Goal: Find contact information: Find contact information

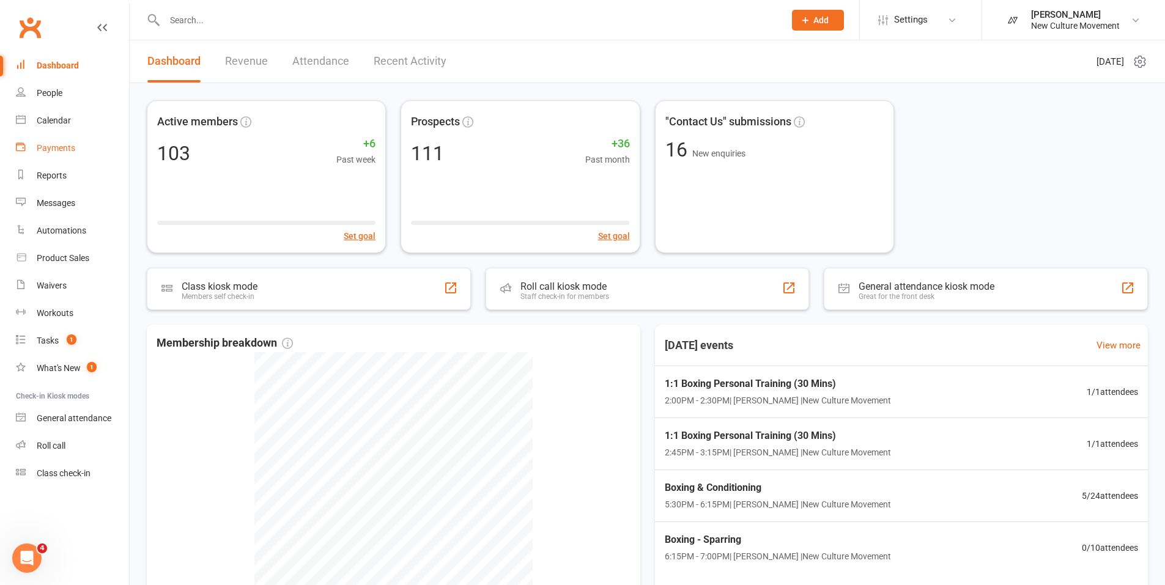
click at [56, 149] on div "Payments" at bounding box center [56, 148] width 39 height 10
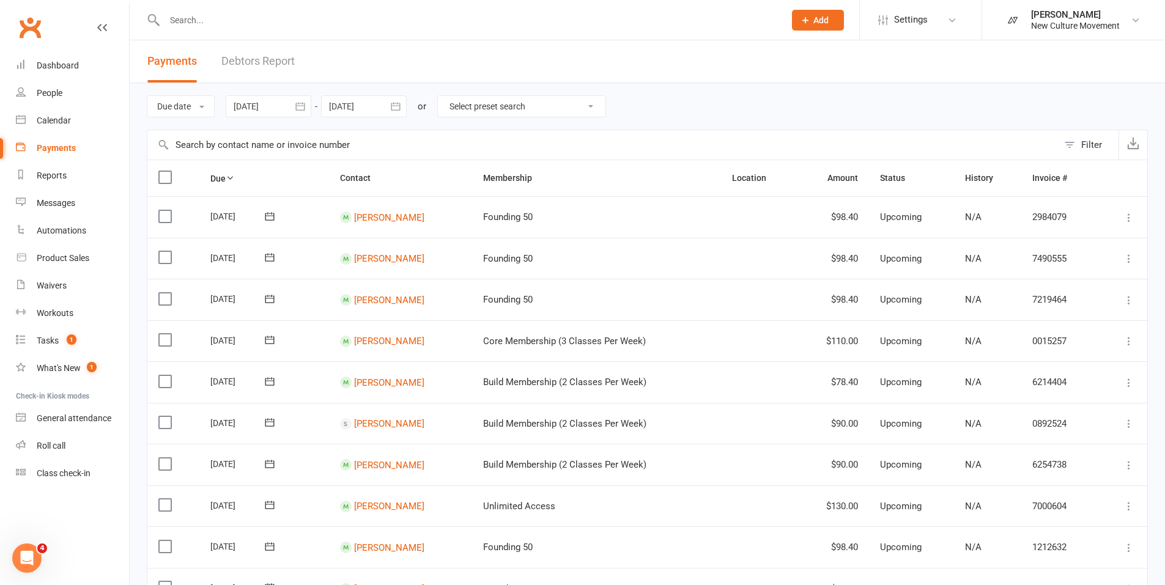
click at [300, 107] on icon "button" at bounding box center [300, 106] width 12 height 12
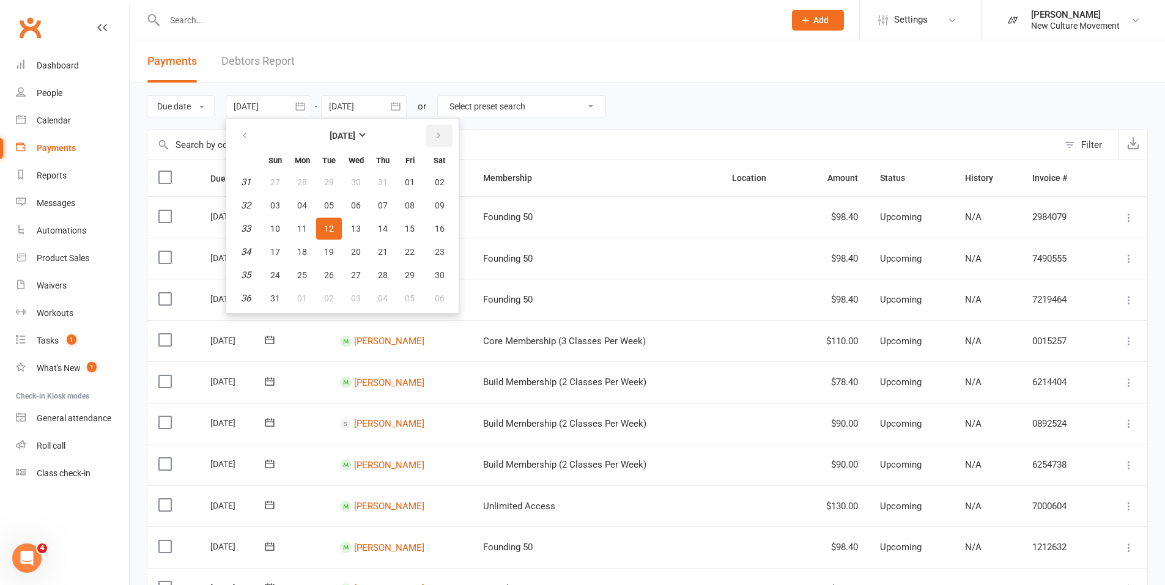
click at [440, 135] on icon "button" at bounding box center [438, 136] width 9 height 10
click at [385, 180] on span "04" at bounding box center [383, 182] width 10 height 10
type input "04 Sep 2025"
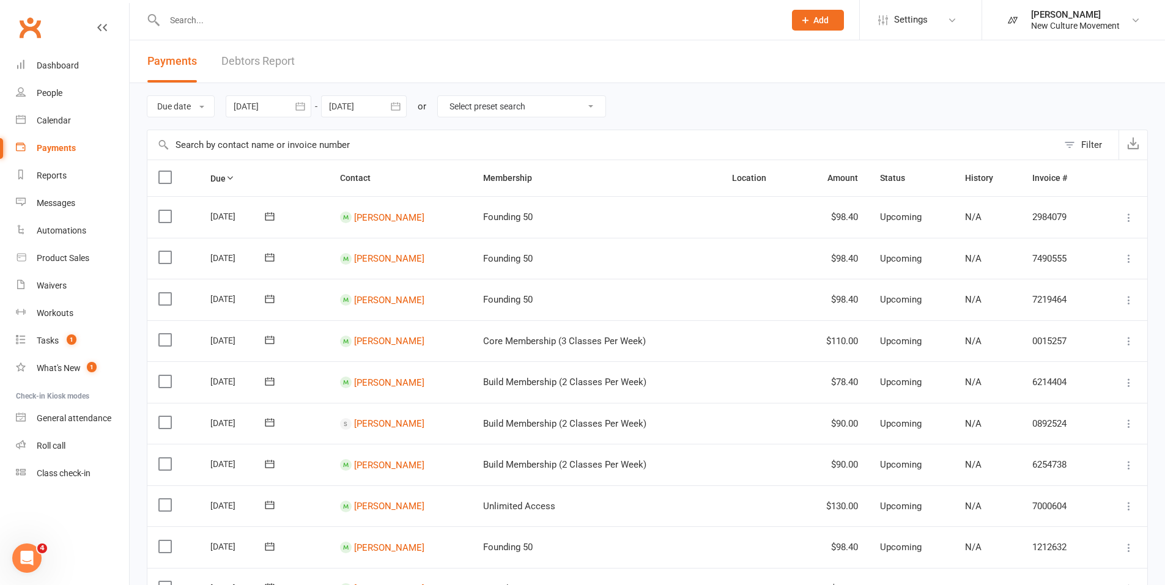
click at [400, 105] on icon "button" at bounding box center [395, 106] width 9 height 8
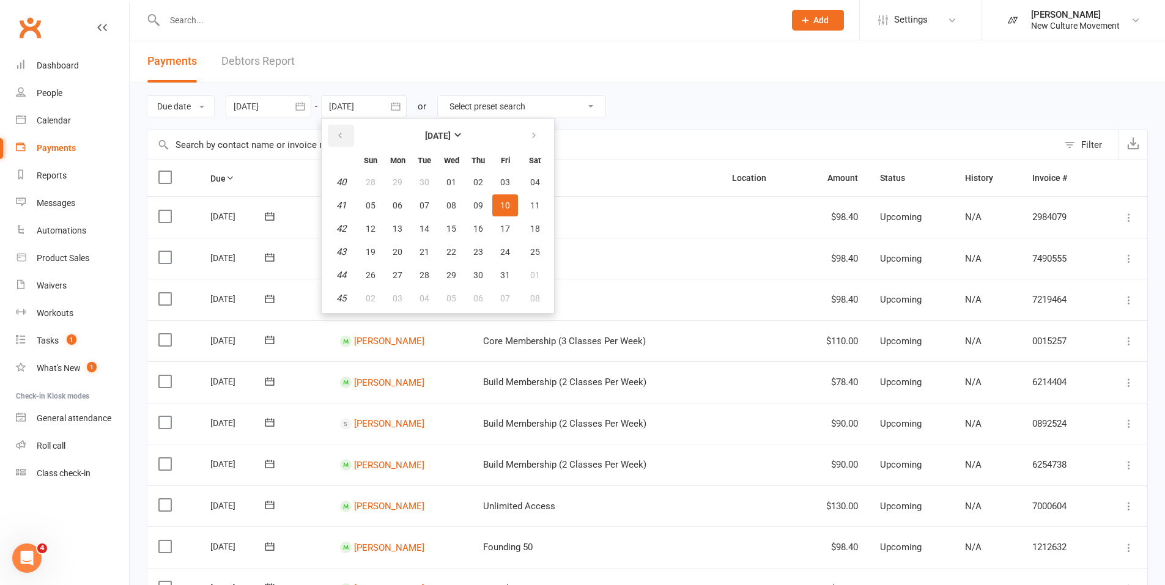
click at [339, 133] on icon "button" at bounding box center [340, 136] width 9 height 10
click at [456, 201] on span "10" at bounding box center [451, 206] width 10 height 10
type input "10 Sep 2025"
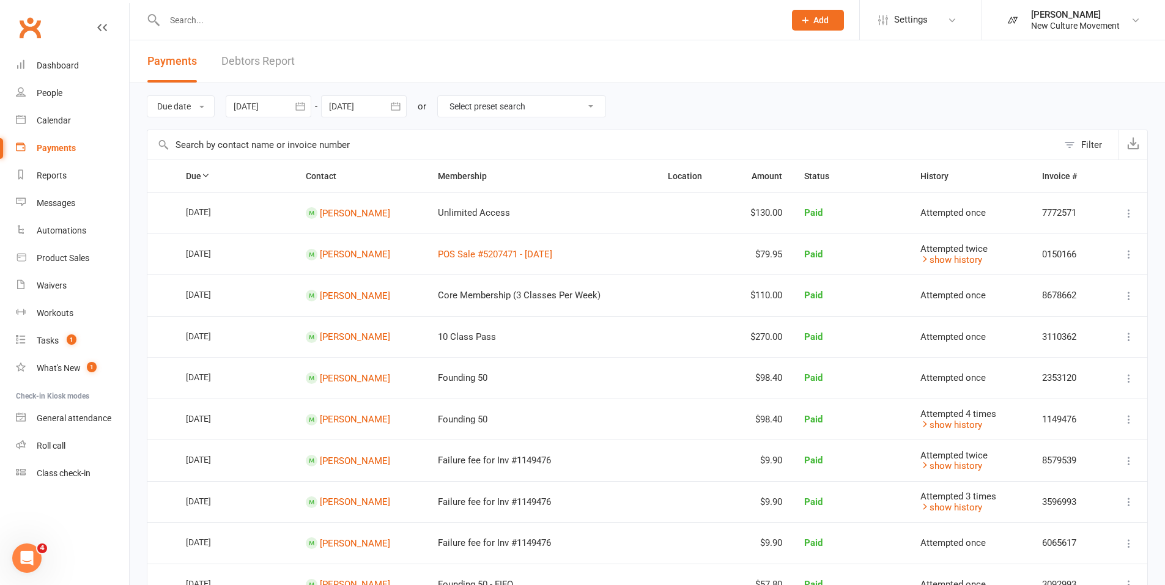
click at [507, 106] on select "Select preset search All failures All skipped payments All pending payments Suc…" at bounding box center [522, 106] width 168 height 21
select select "0"
click at [447, 96] on select "Select preset search All failures All skipped payments All pending payments Suc…" at bounding box center [522, 106] width 168 height 21
type input "12 Sep 2025"
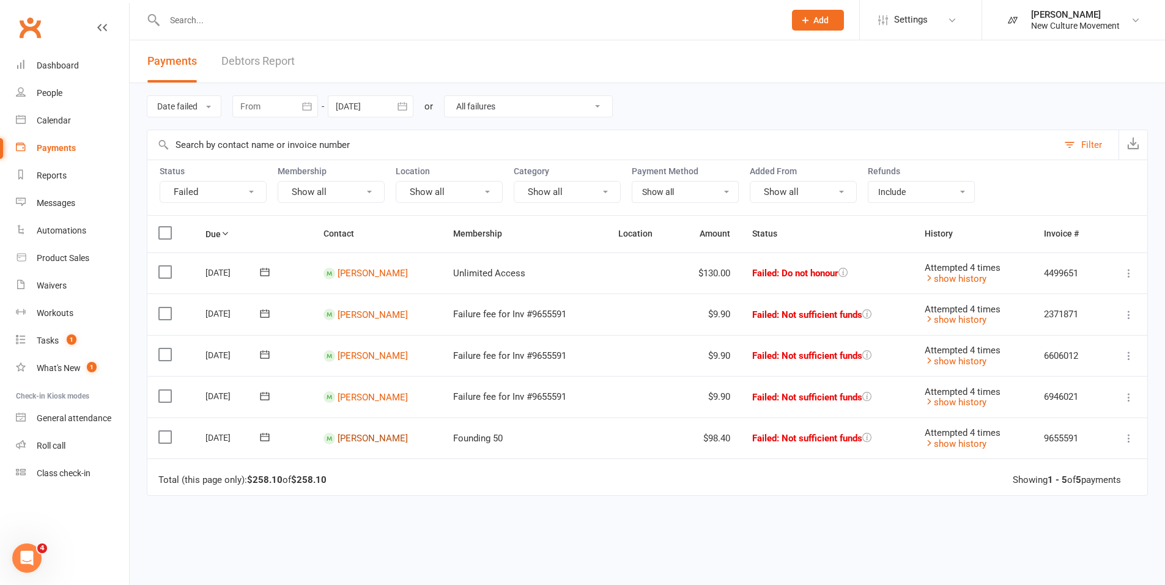
click at [352, 435] on link "Peter Lord" at bounding box center [373, 438] width 70 height 11
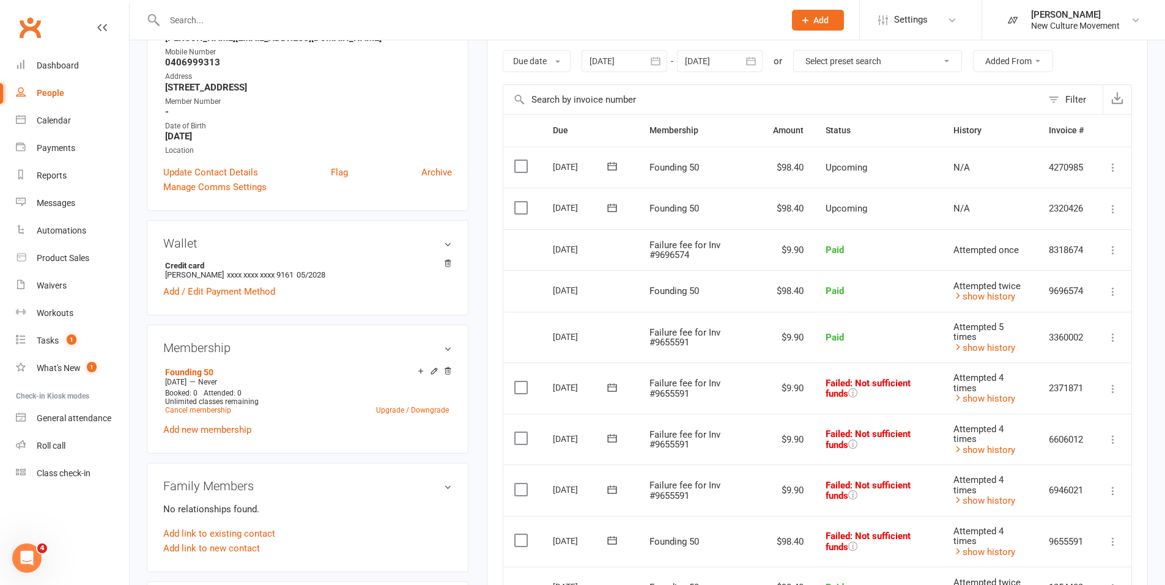
scroll to position [248, 0]
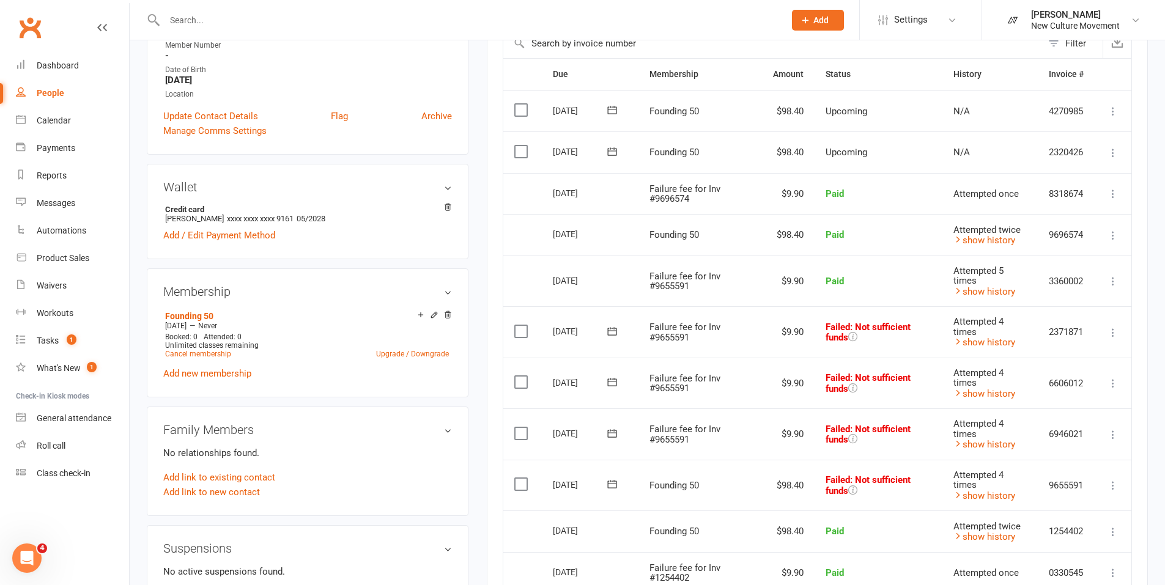
click at [1112, 482] on icon at bounding box center [1113, 485] width 12 height 12
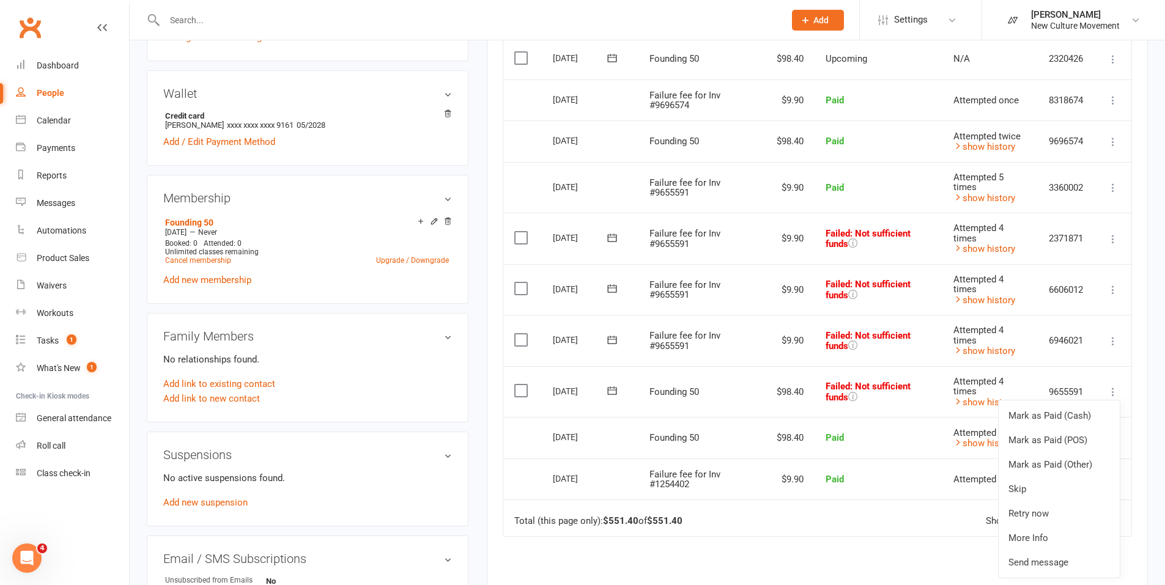
scroll to position [342, 0]
click at [1042, 514] on link "Retry now" at bounding box center [1058, 513] width 121 height 24
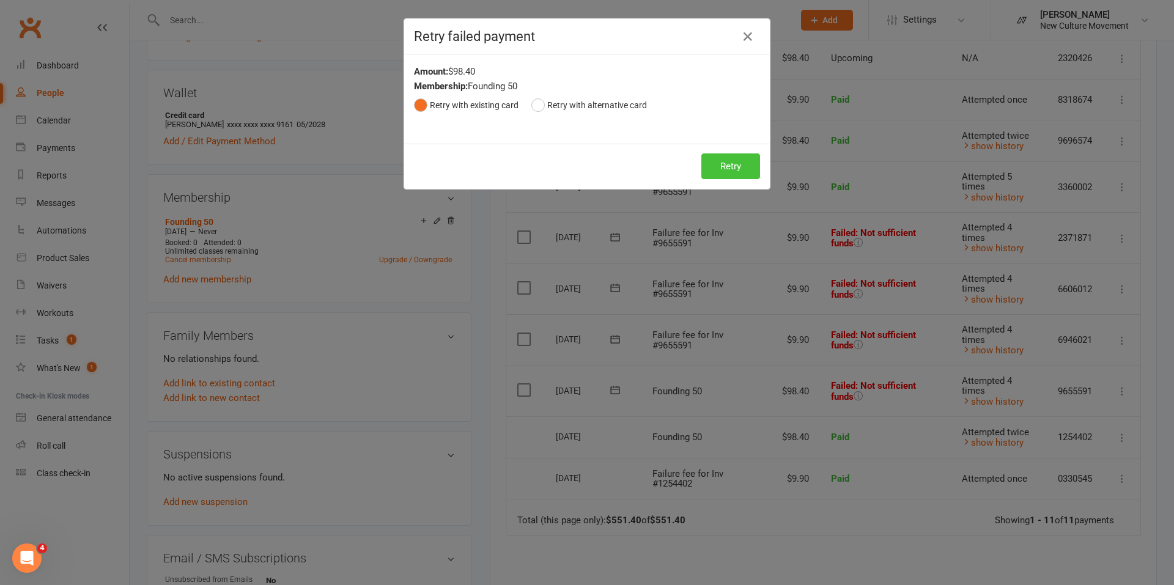
click at [726, 171] on button "Retry" at bounding box center [730, 166] width 59 height 26
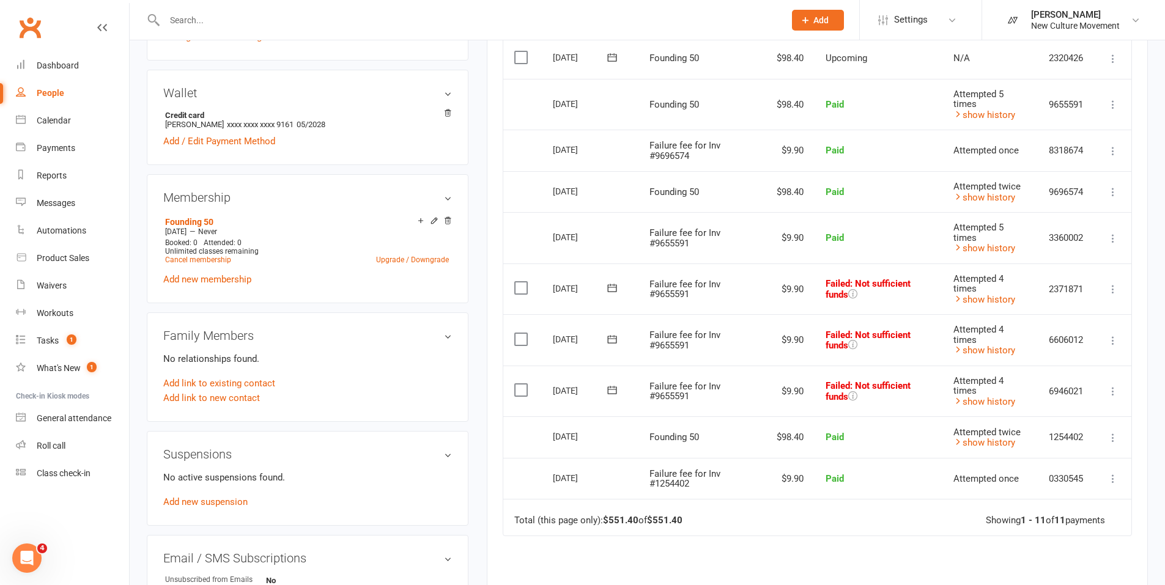
click at [1113, 389] on icon at bounding box center [1113, 391] width 12 height 12
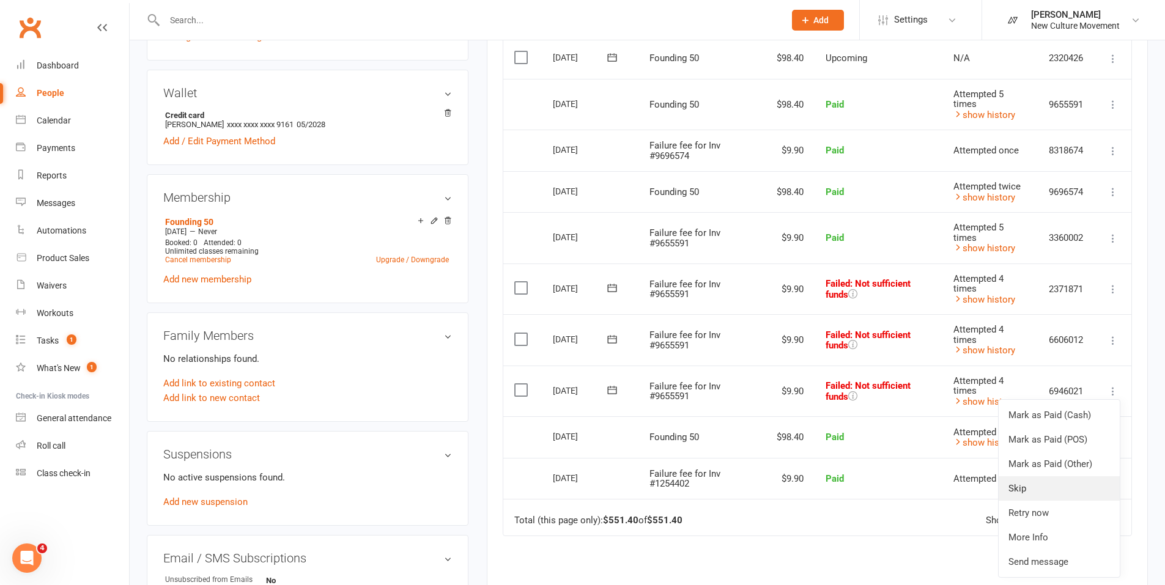
click at [1027, 481] on link "Skip" at bounding box center [1058, 488] width 121 height 24
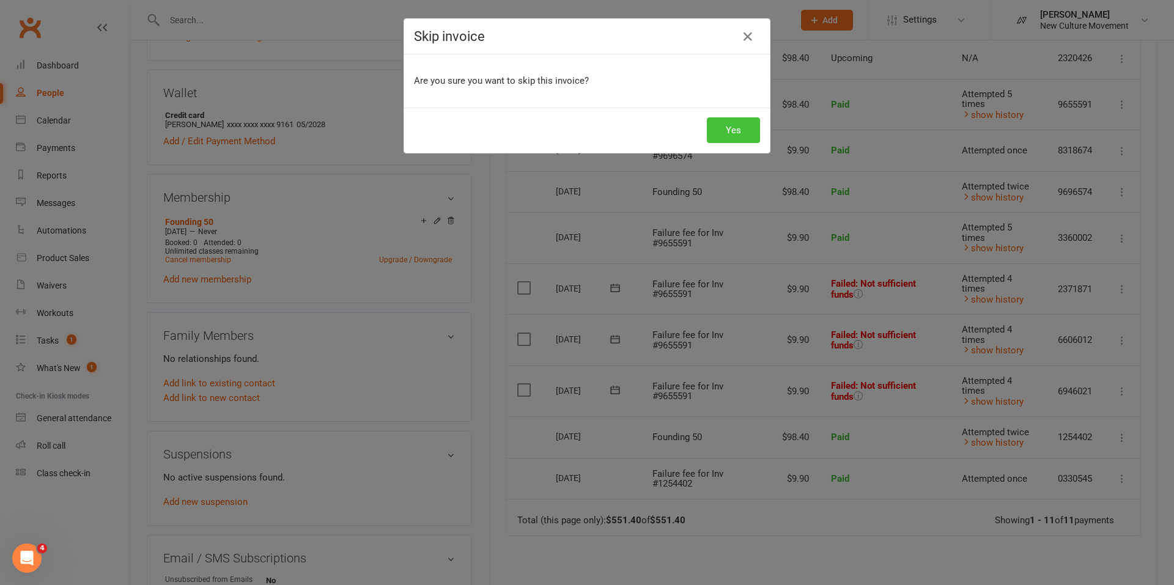
click at [728, 123] on button "Yes" at bounding box center [733, 130] width 53 height 26
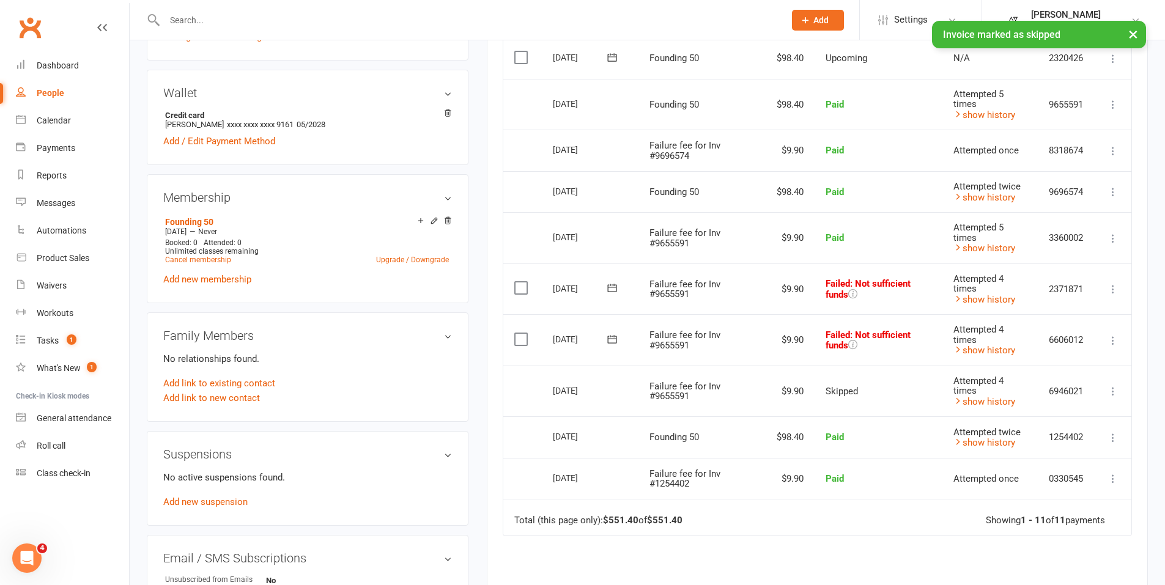
click at [1112, 345] on icon at bounding box center [1113, 340] width 12 height 12
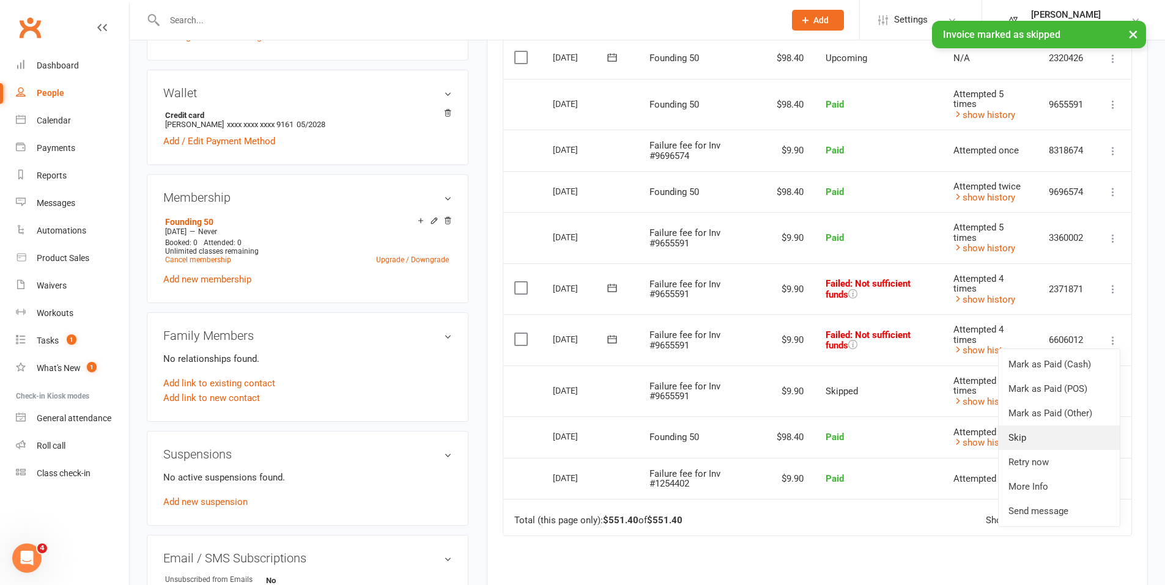
click at [1036, 441] on link "Skip" at bounding box center [1058, 438] width 121 height 24
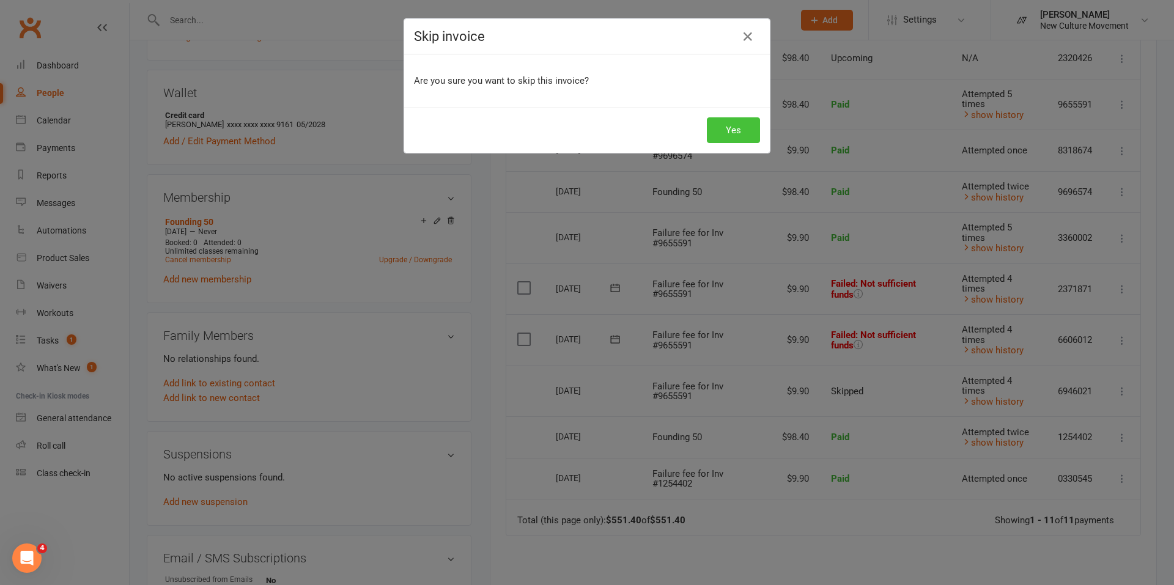
click at [721, 128] on button "Yes" at bounding box center [733, 130] width 53 height 26
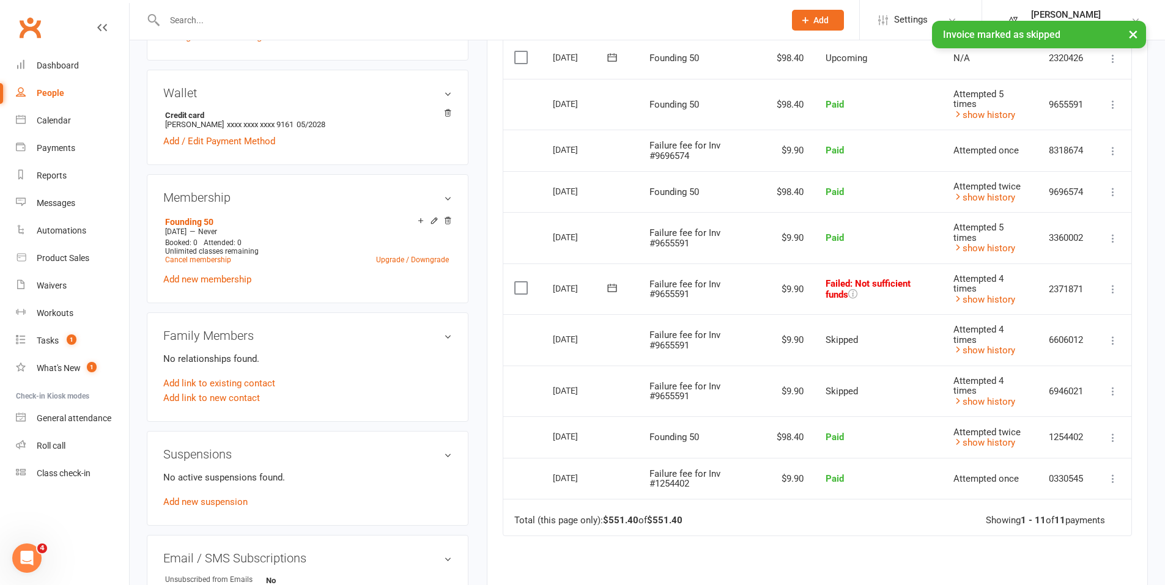
click at [1114, 290] on icon at bounding box center [1113, 289] width 12 height 12
click at [1046, 378] on link "Skip" at bounding box center [1058, 386] width 121 height 24
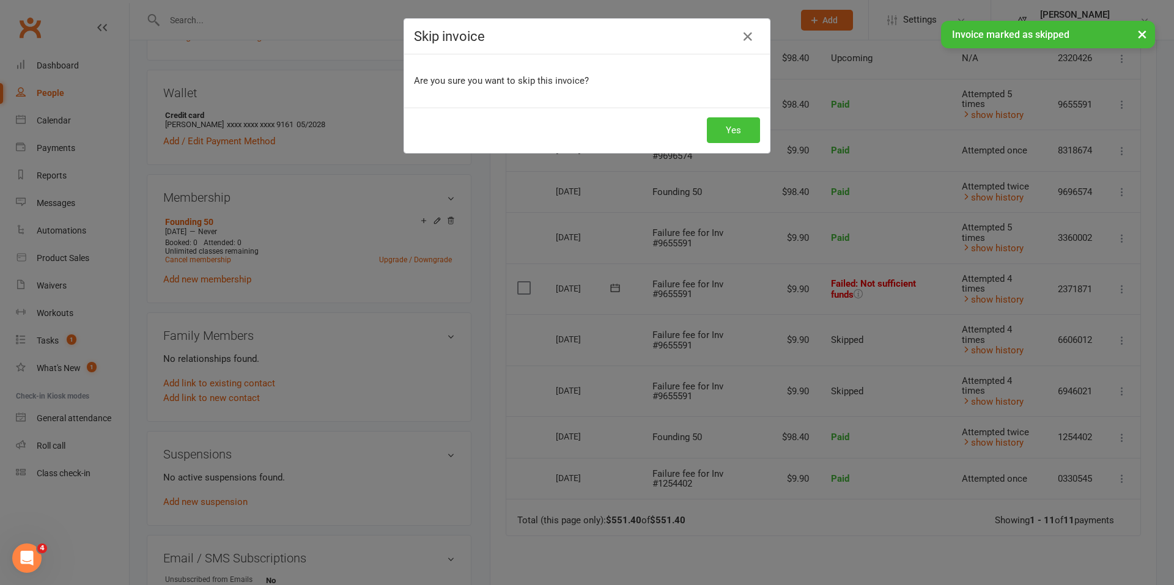
click at [730, 126] on button "Yes" at bounding box center [733, 130] width 53 height 26
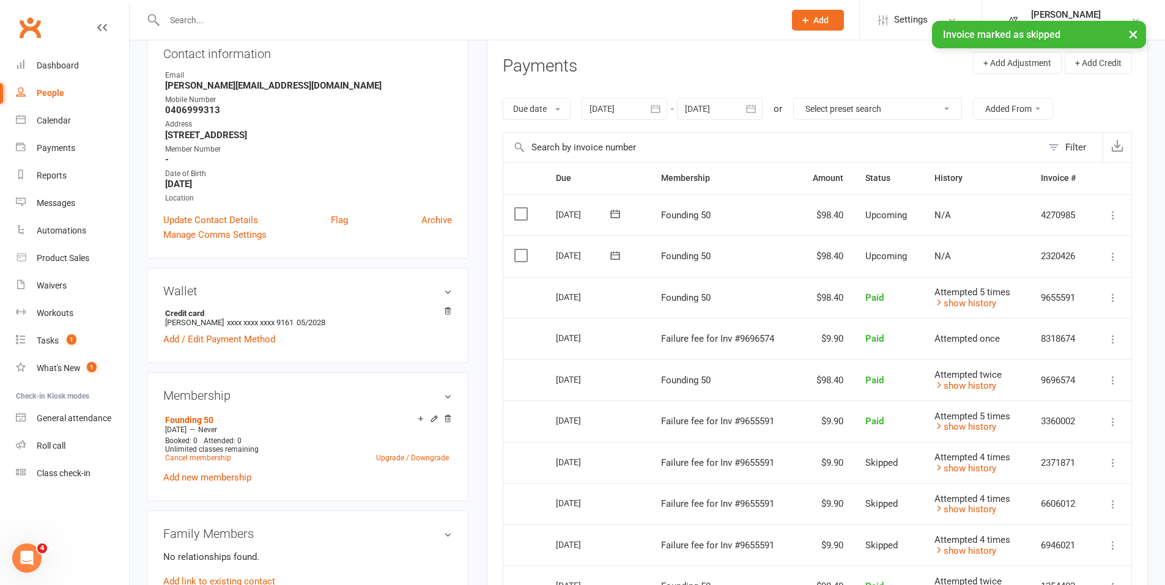
scroll to position [144, 0]
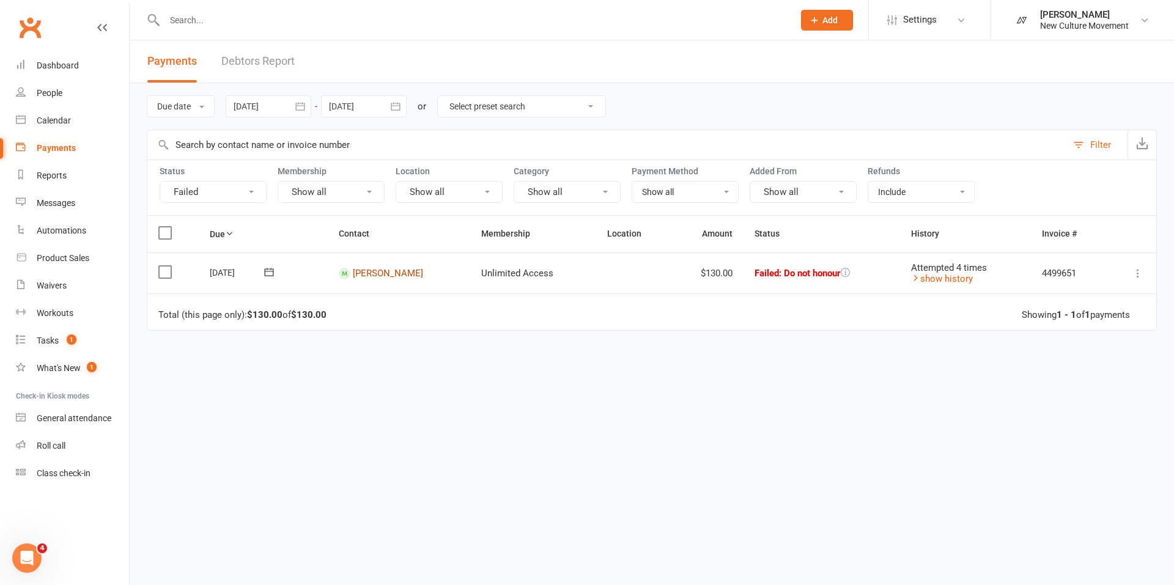
click at [385, 271] on link "Declan Dabrowski" at bounding box center [388, 273] width 70 height 11
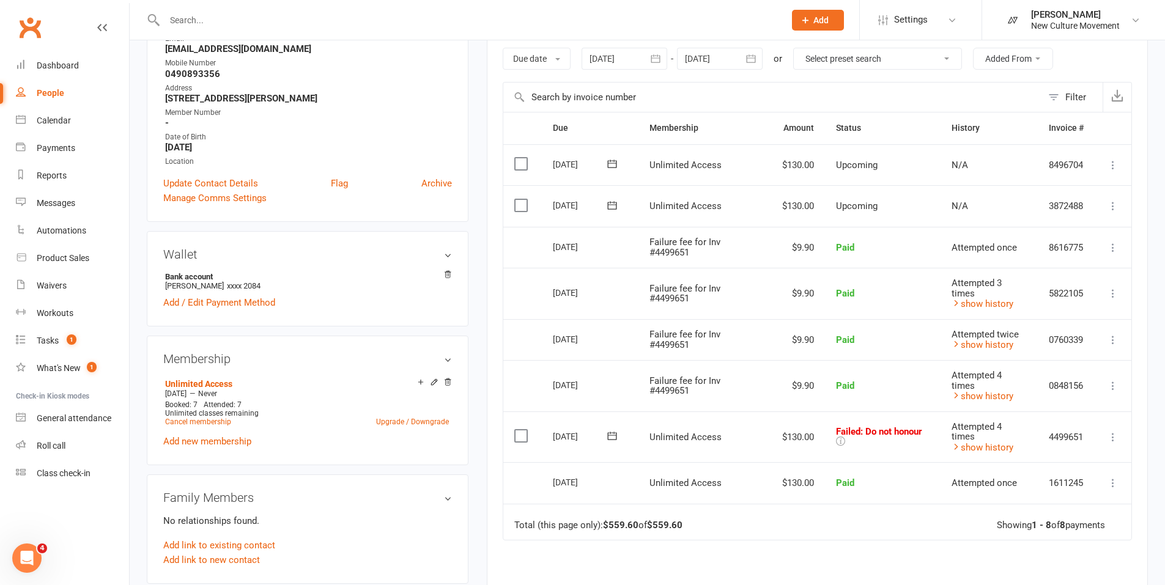
scroll to position [206, 0]
click at [1114, 432] on icon at bounding box center [1113, 436] width 12 height 12
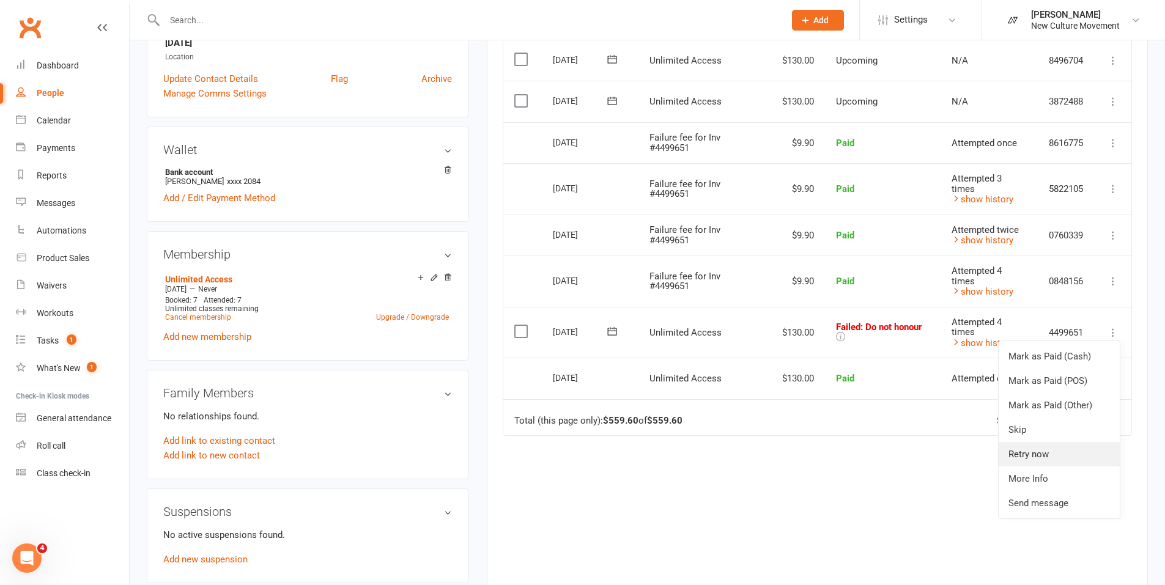
click at [1068, 460] on link "Retry now" at bounding box center [1058, 454] width 121 height 24
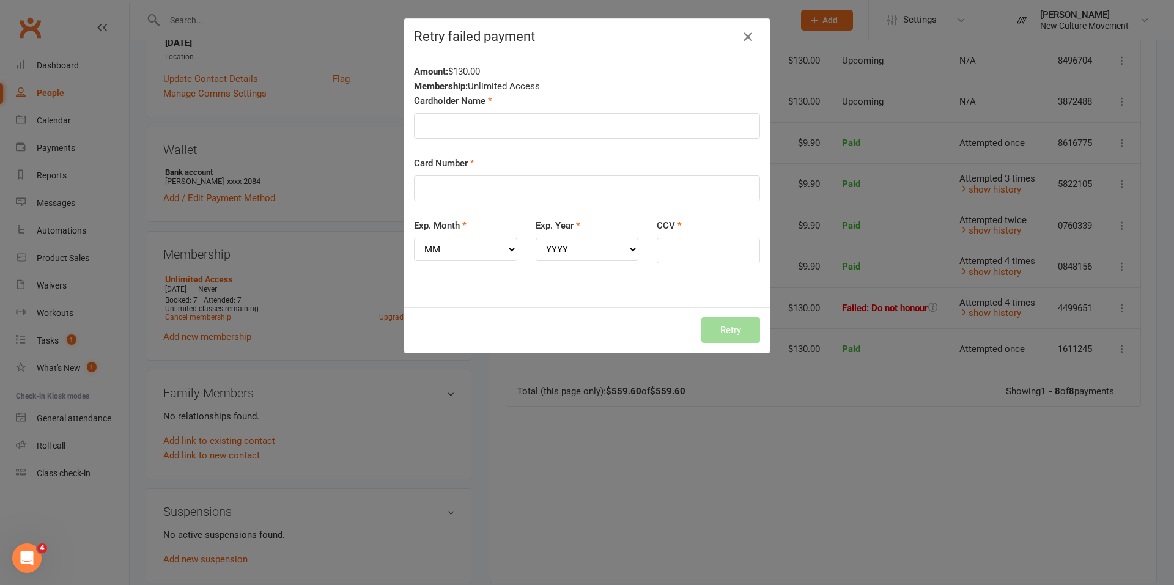
click at [742, 38] on icon "button" at bounding box center [747, 36] width 15 height 15
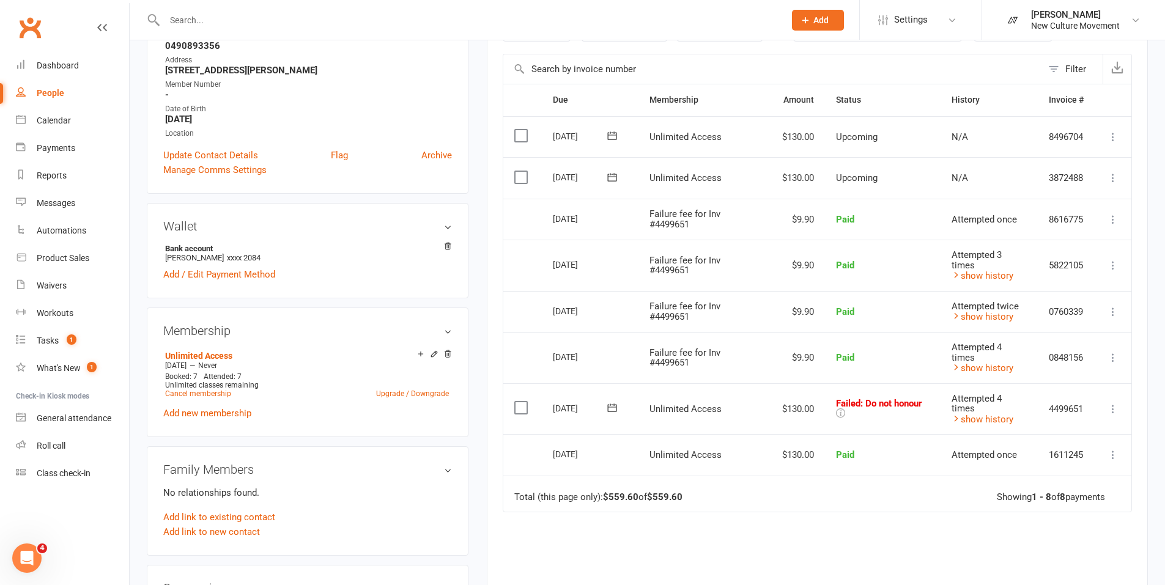
scroll to position [232, 0]
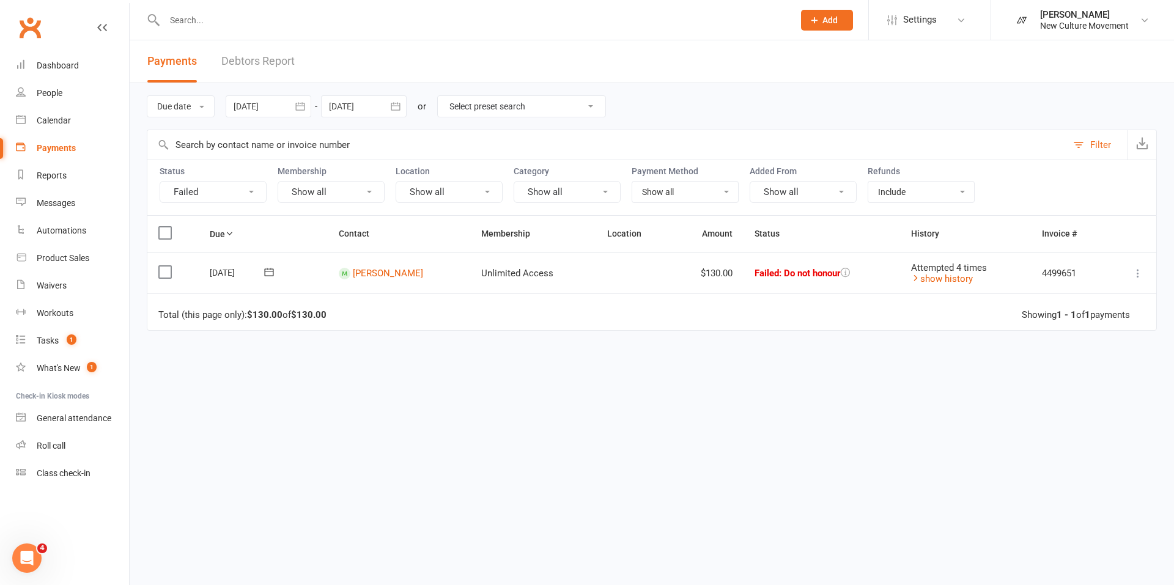
click at [508, 102] on select "Select preset search All failures All skipped payments All pending payments Suc…" at bounding box center [522, 106] width 168 height 21
click at [530, 59] on header "Payments Debtors Report" at bounding box center [652, 61] width 1044 height 43
click at [398, 111] on icon "button" at bounding box center [395, 106] width 12 height 12
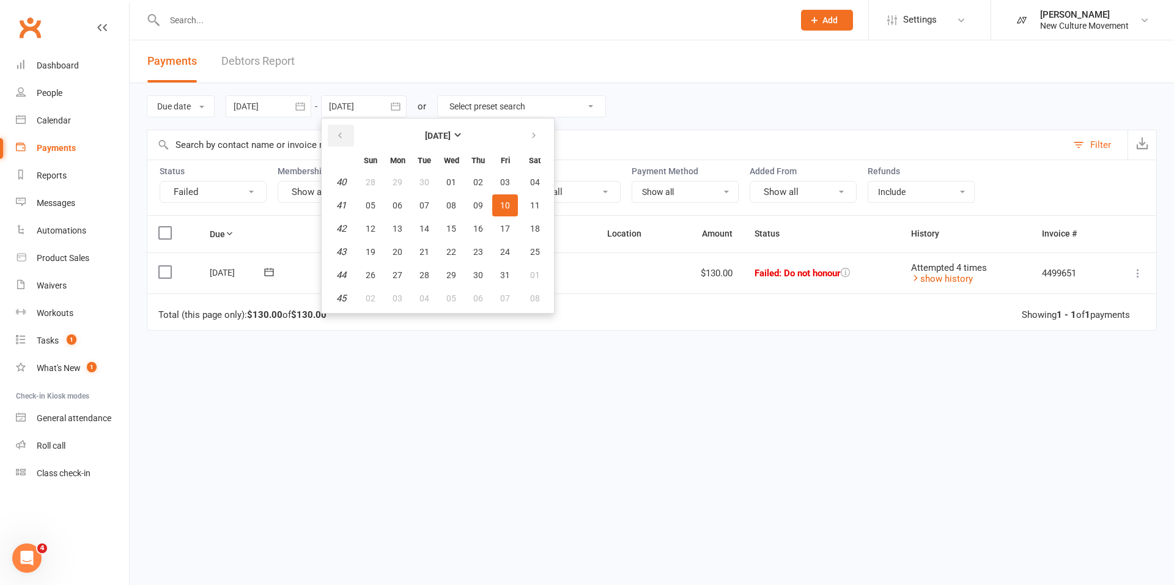
click at [344, 136] on icon "button" at bounding box center [340, 136] width 9 height 10
click at [456, 201] on span "10" at bounding box center [451, 206] width 10 height 10
type input "10 Sep 2025"
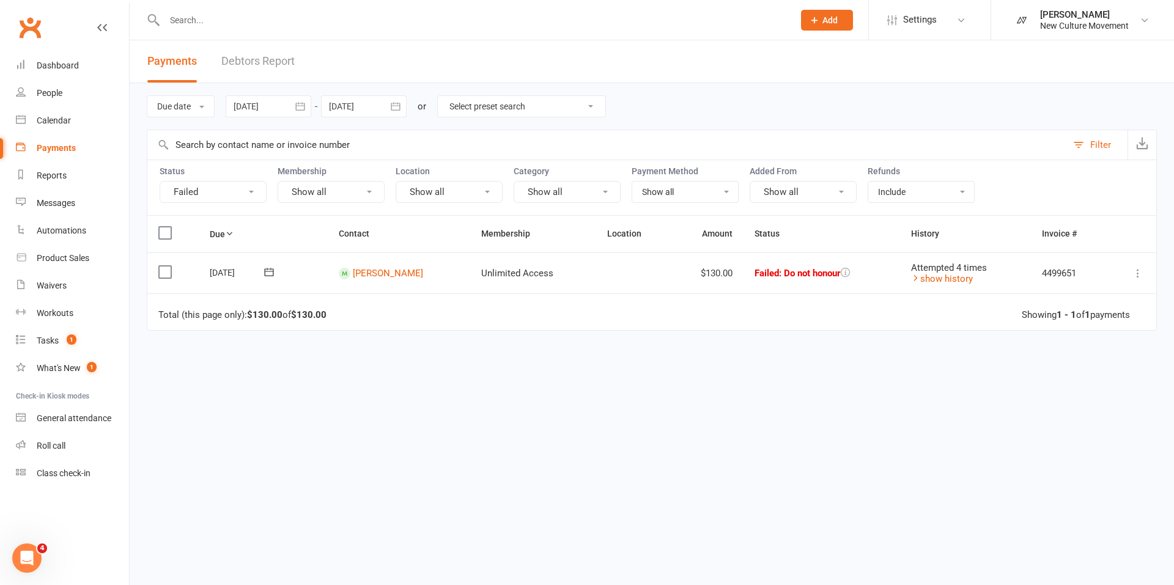
click at [302, 108] on icon "button" at bounding box center [300, 106] width 12 height 12
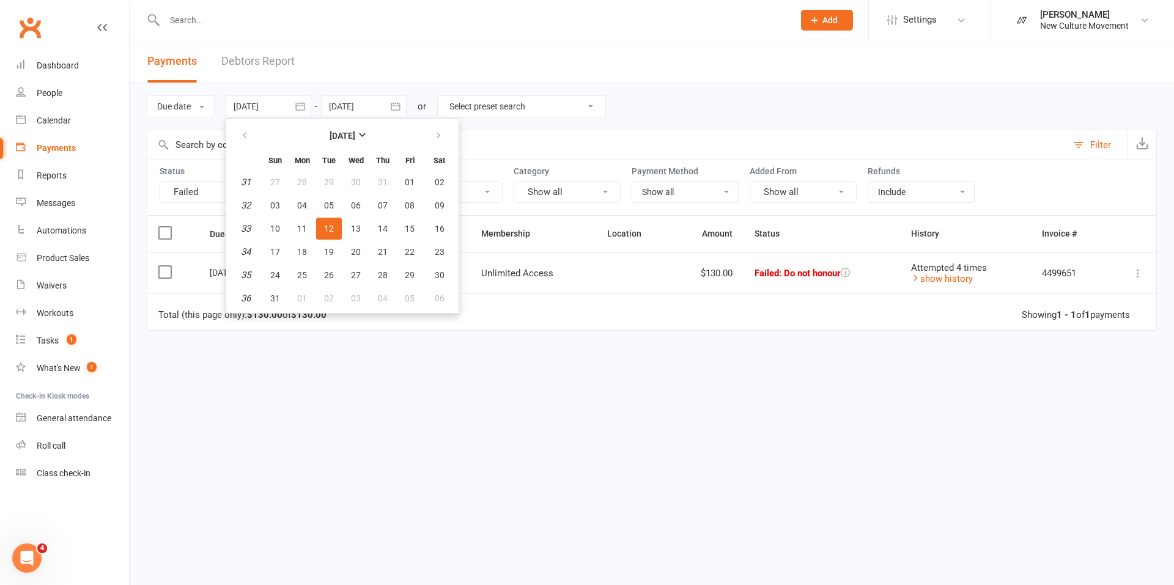
click at [268, 408] on div "Due Contact Membership Location Amount Status History Invoice # Select this 06 …" at bounding box center [652, 351] width 1010 height 273
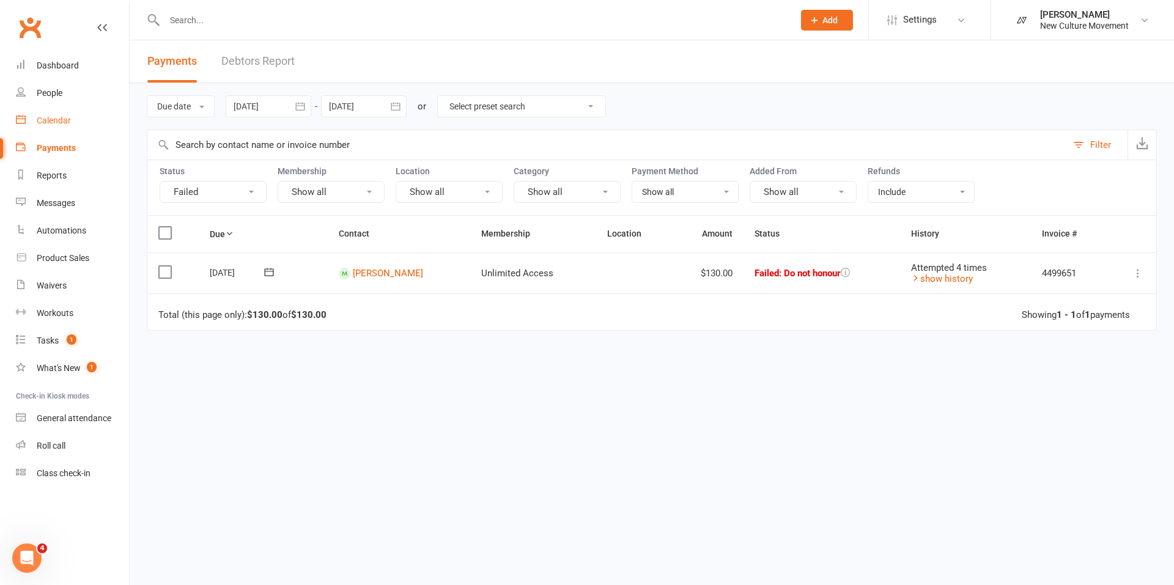
click at [51, 119] on div "Calendar" at bounding box center [54, 121] width 34 height 10
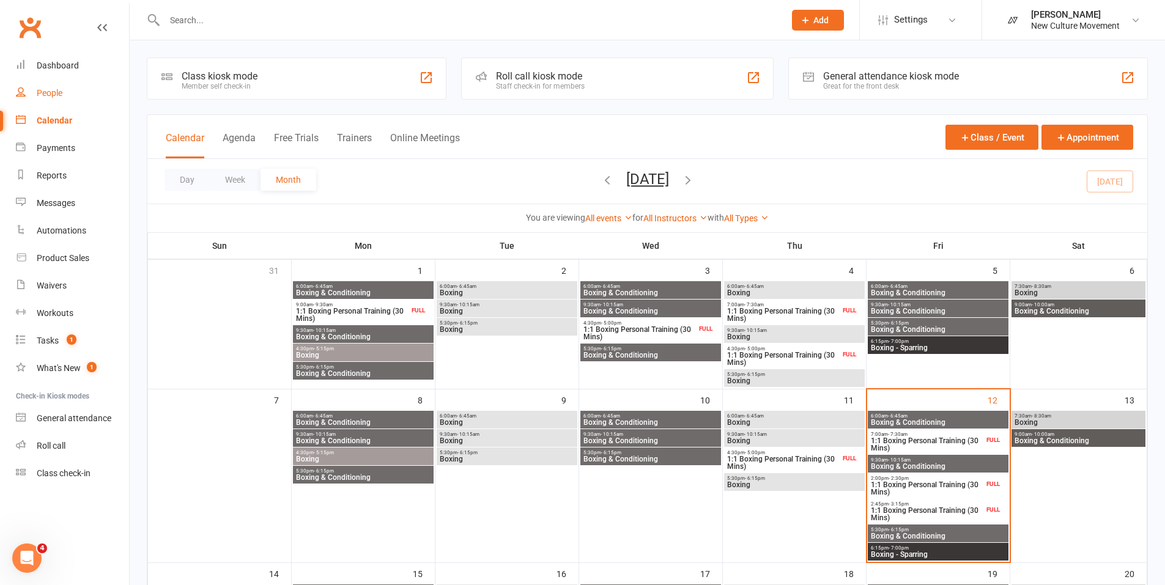
click at [46, 91] on div "People" at bounding box center [50, 93] width 26 height 10
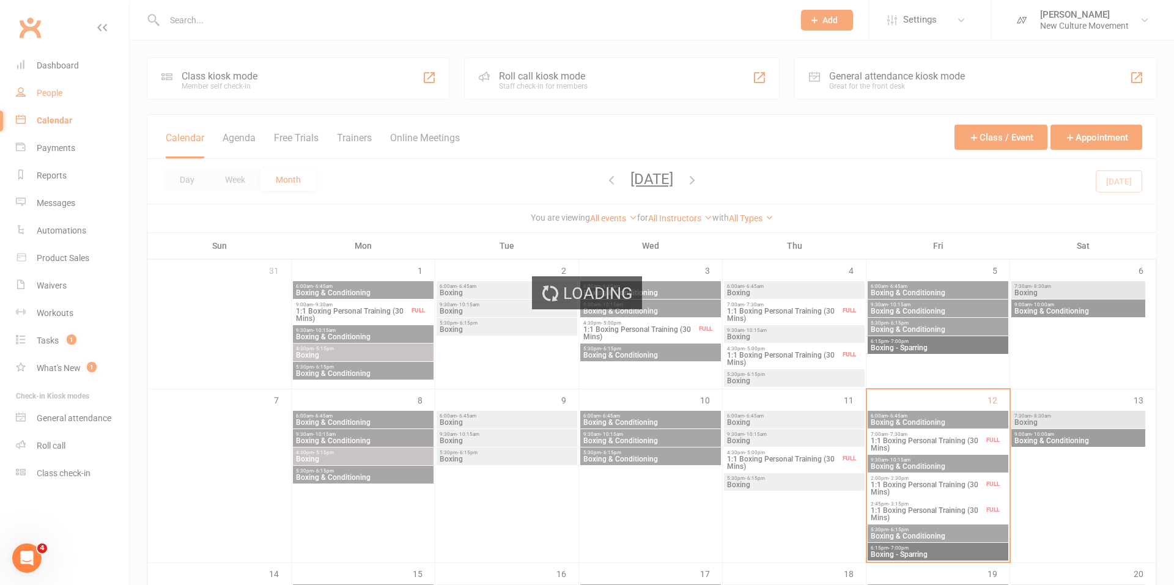
select select "100"
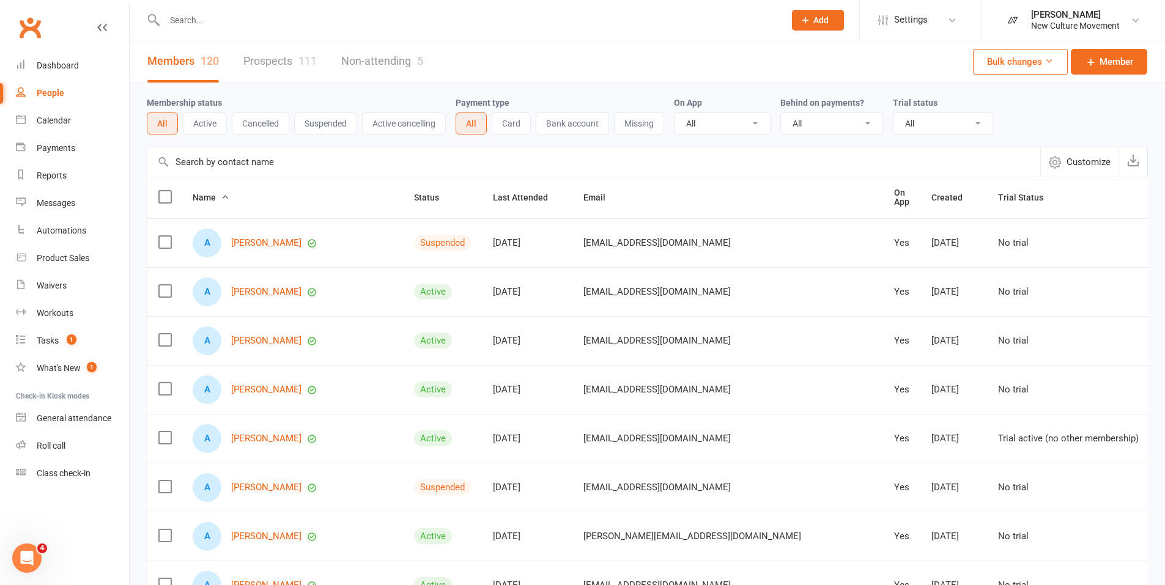
click at [268, 169] on input "text" at bounding box center [593, 161] width 893 height 29
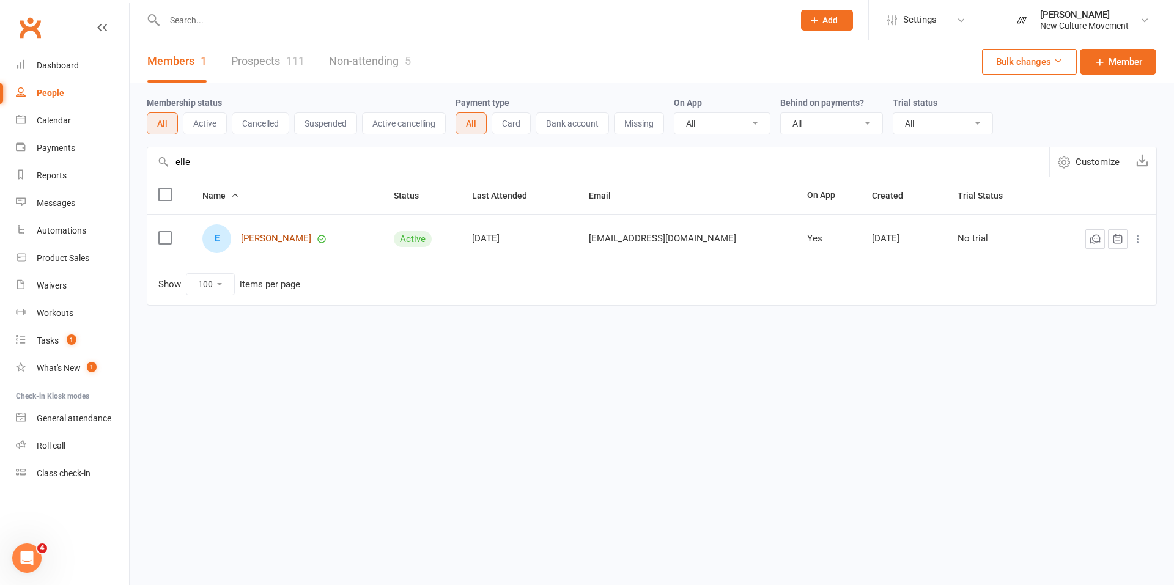
type input "elle"
click at [263, 237] on link "Elle Peters" at bounding box center [276, 239] width 70 height 10
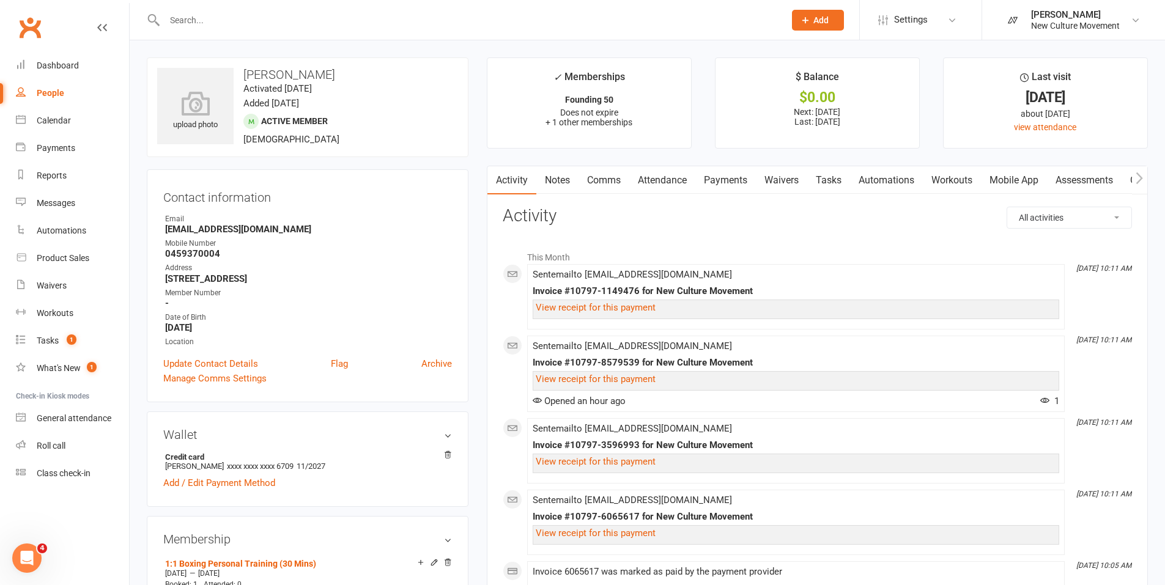
click at [1141, 177] on icon "button" at bounding box center [1139, 178] width 7 height 12
click at [668, 175] on link "Payments" at bounding box center [672, 180] width 61 height 28
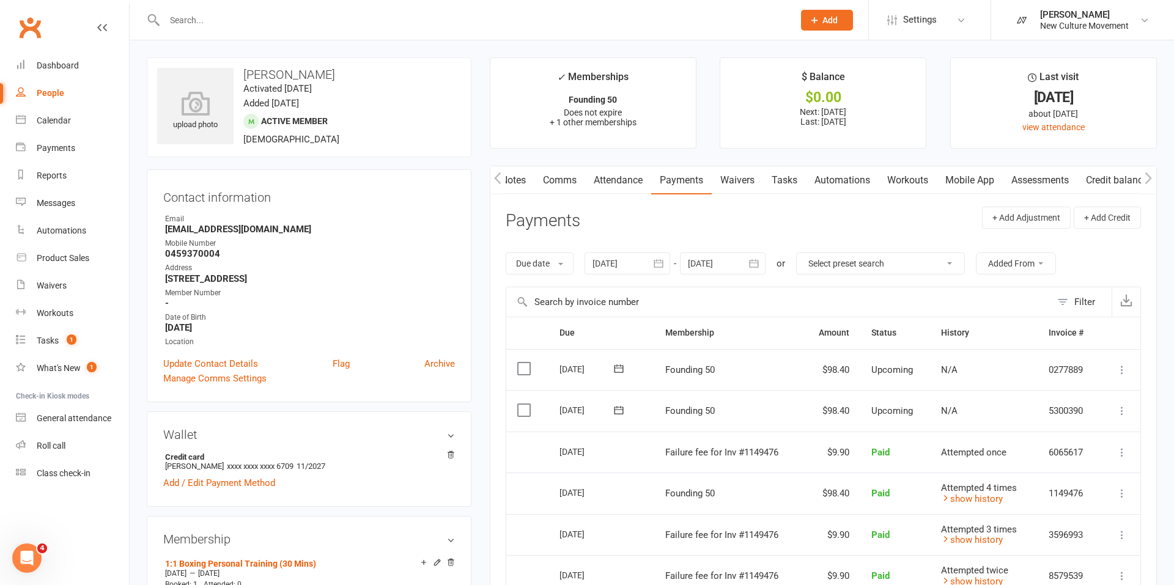
select select "100"
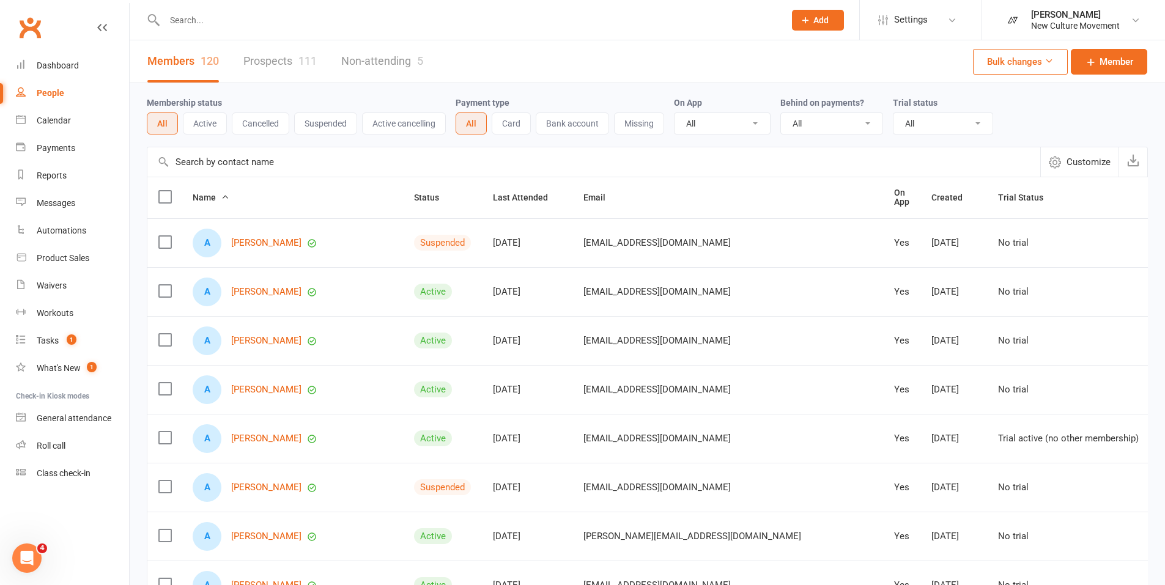
click at [273, 161] on input "text" at bounding box center [593, 161] width 893 height 29
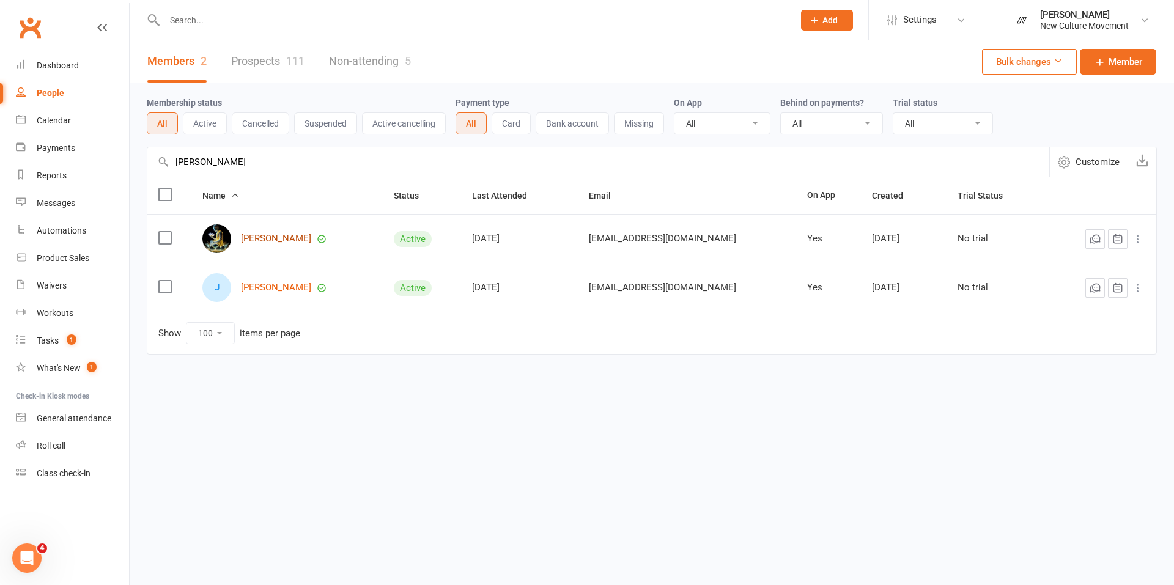
type input "janean"
click at [278, 237] on link "Janean Evans" at bounding box center [276, 239] width 70 height 10
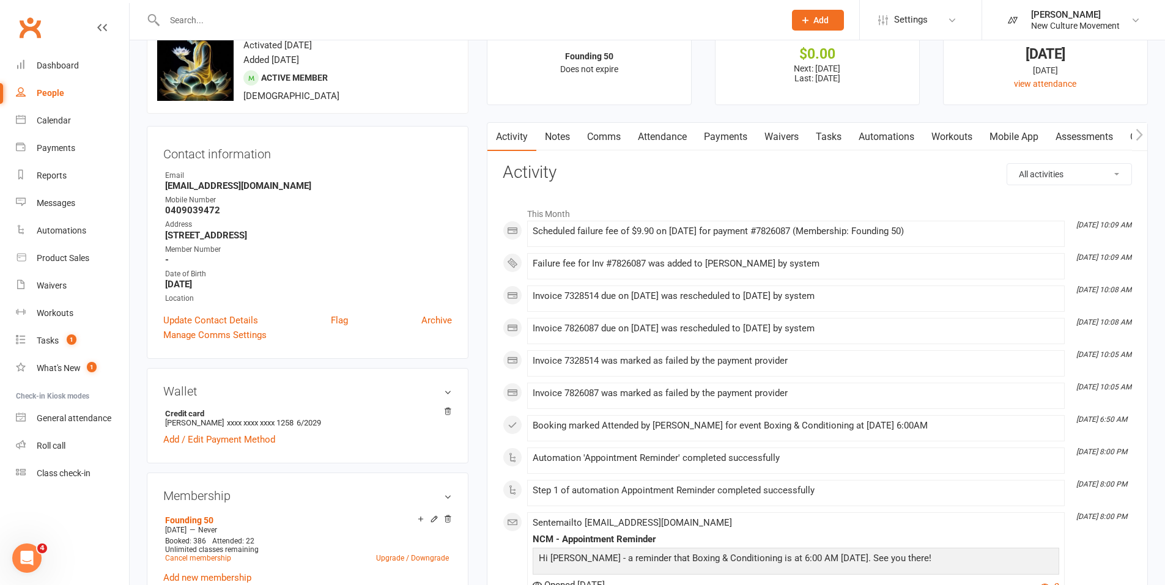
scroll to position [43, 0]
click at [725, 136] on link "Payments" at bounding box center [725, 138] width 61 height 28
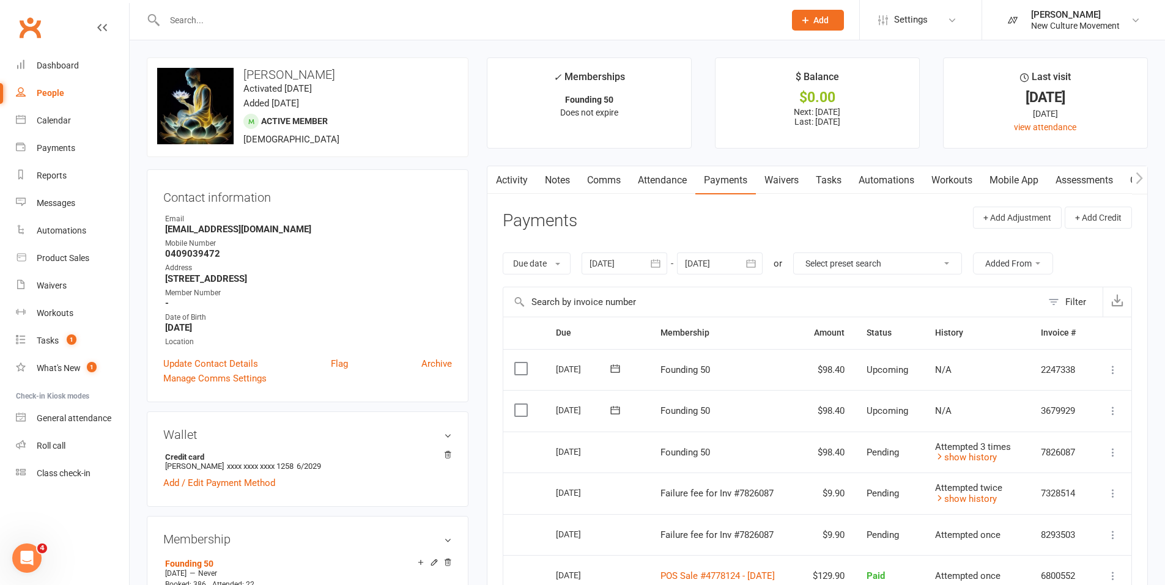
select select "100"
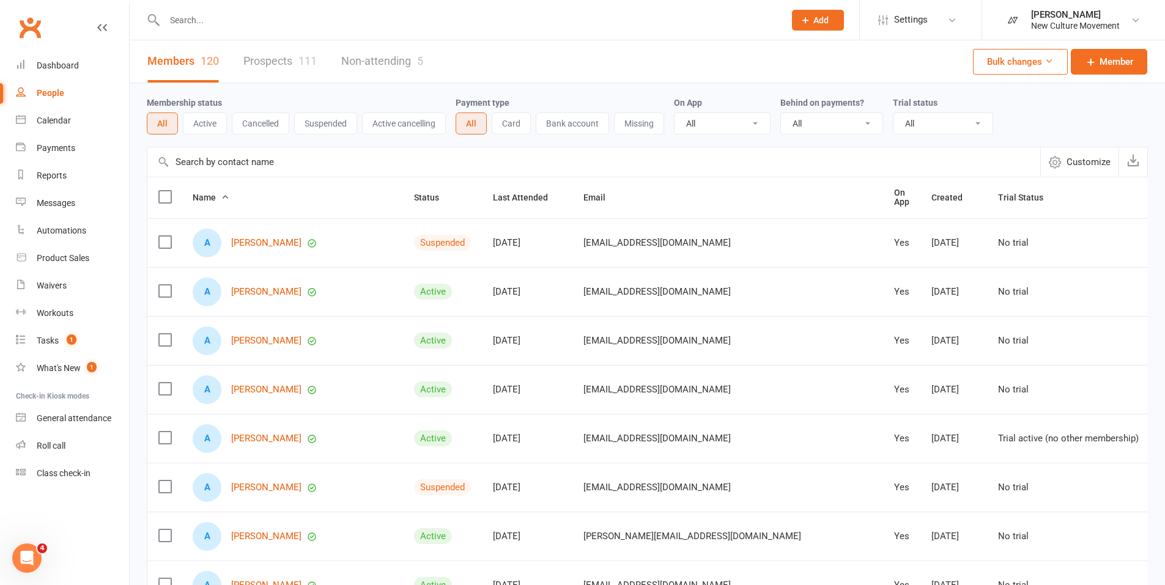
click at [224, 157] on input "text" at bounding box center [593, 161] width 893 height 29
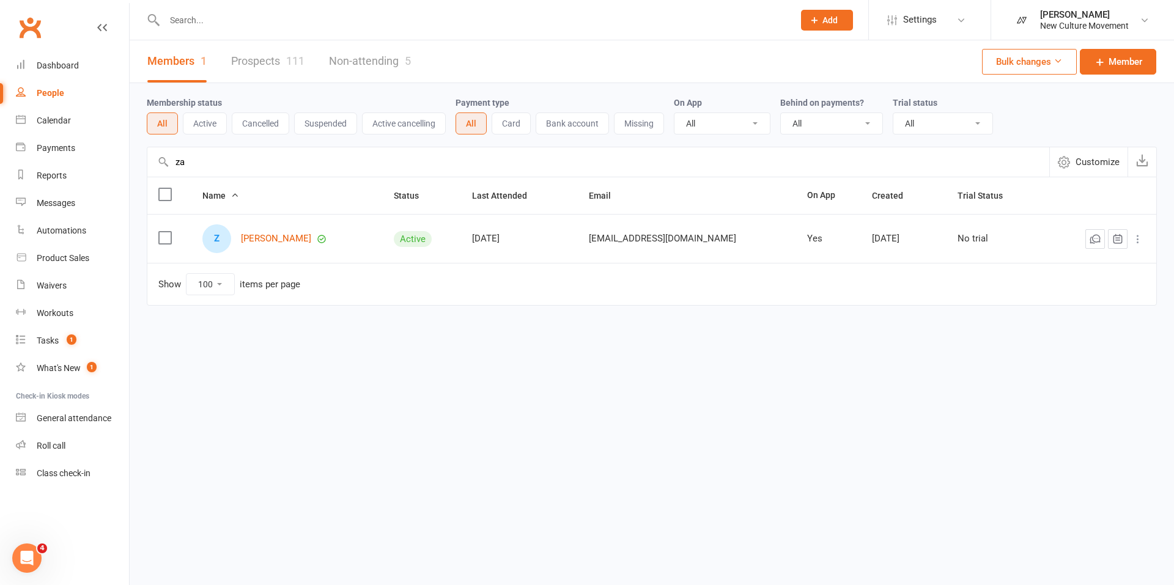
type input "z"
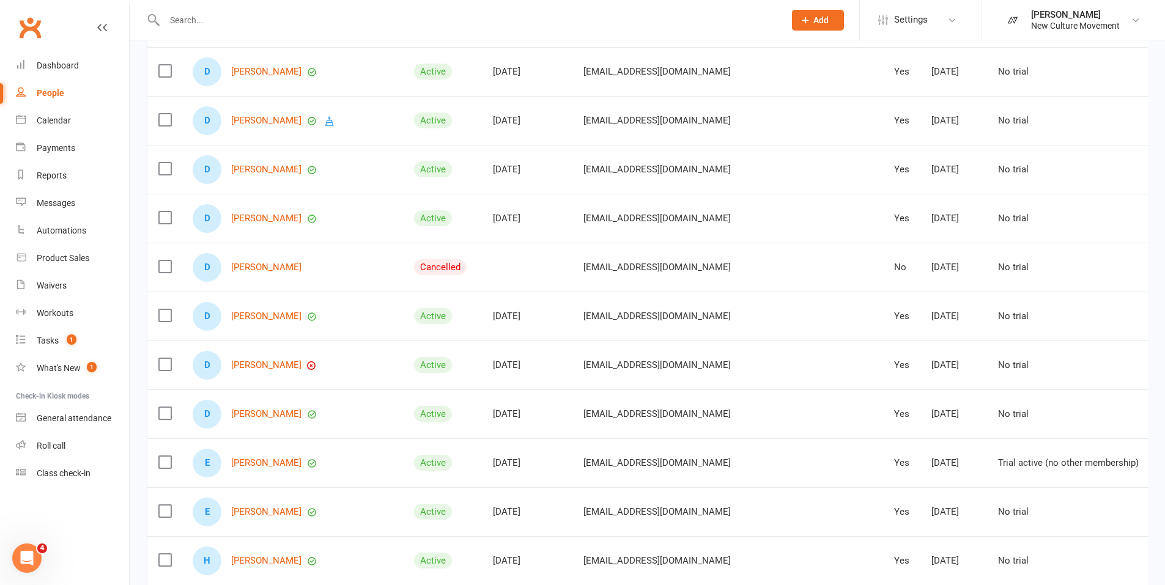
scroll to position [1590, 0]
click at [264, 263] on link "Danny Tan" at bounding box center [266, 267] width 70 height 10
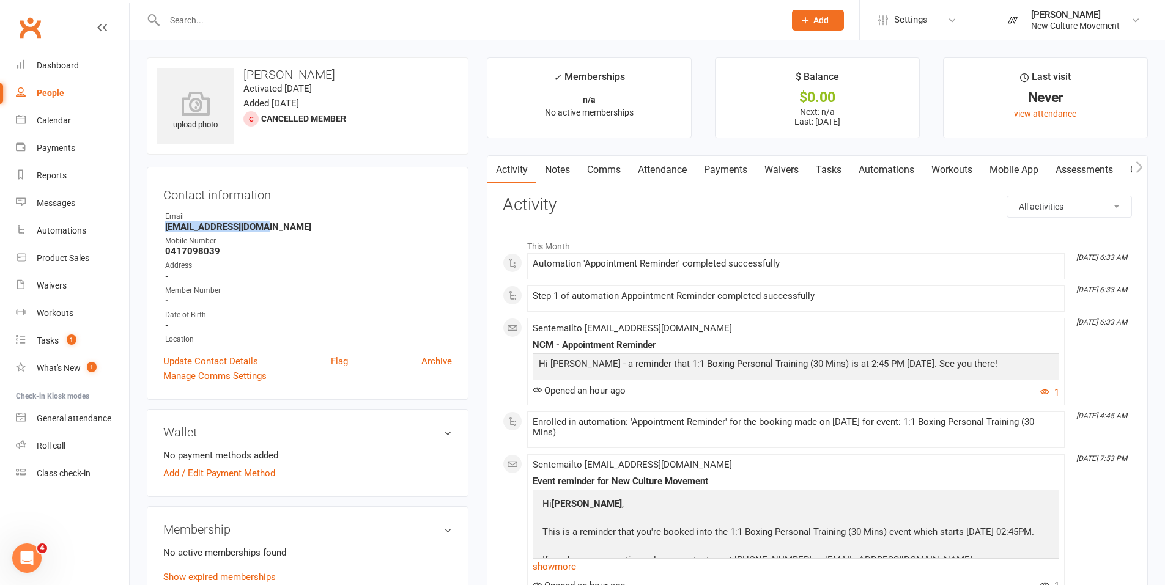
drag, startPoint x: 265, startPoint y: 227, endPoint x: 159, endPoint y: 230, distance: 105.8
click at [159, 230] on div "Contact information Owner Email tannydan@hotmail.com Mobile Number 0417098039 A…" at bounding box center [308, 283] width 322 height 233
copy strong "tannydan@hotmail.com"
click at [271, 226] on strong "tannydan@hotmail.com" at bounding box center [308, 226] width 287 height 11
drag, startPoint x: 273, startPoint y: 226, endPoint x: 150, endPoint y: 228, distance: 122.3
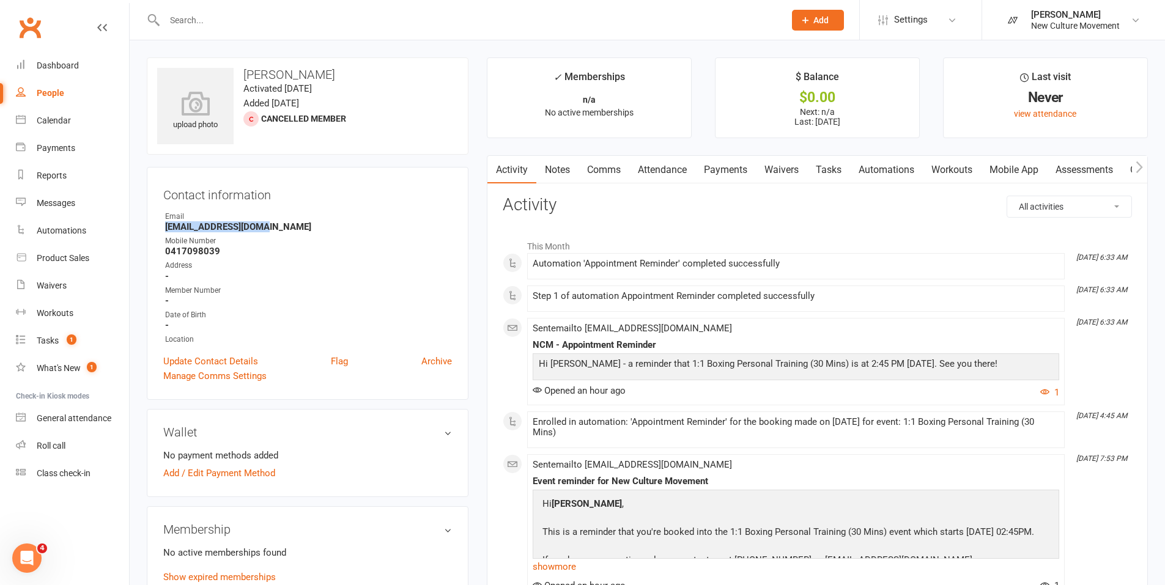
click at [150, 228] on div "Contact information Owner Email tannydan@hotmail.com Mobile Number 0417098039 A…" at bounding box center [308, 283] width 322 height 233
copy strong "tannydan@hotmail.com"
